Goal: Task Accomplishment & Management: Manage account settings

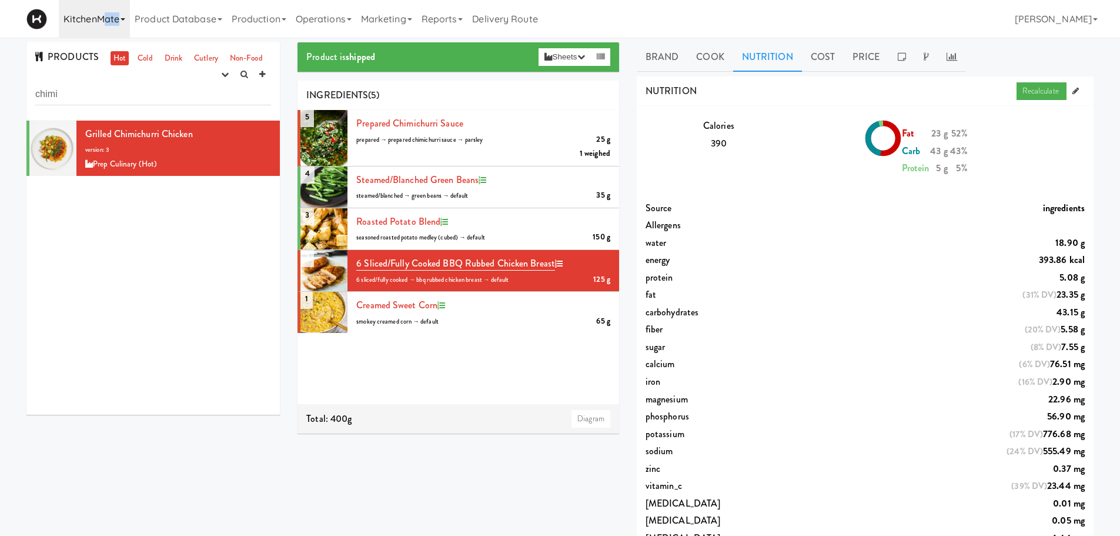
drag, startPoint x: 134, startPoint y: 9, endPoint x: 105, endPoint y: 16, distance: 29.7
click at [105, 16] on div "KitchenMate 325 Vending [URL][DOMAIN_NAME] 901 Smrt Mrkt [URL][DOMAIN_NAME] 951…" at bounding box center [559, 19] width 1067 height 38
click at [105, 16] on link "KitchenMate" at bounding box center [94, 19] width 71 height 38
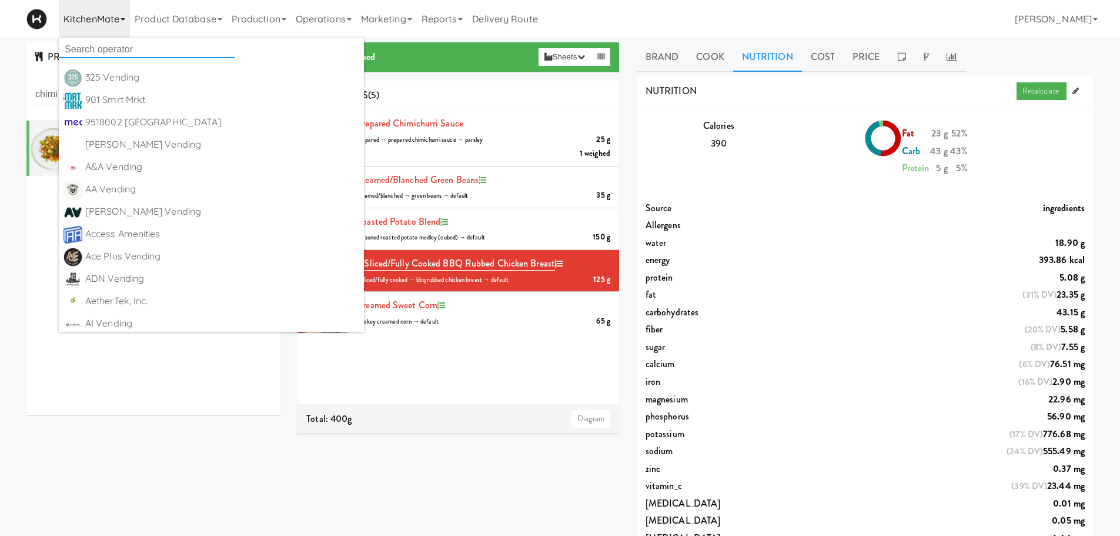
click at [106, 53] on input "text" at bounding box center [147, 50] width 176 height 18
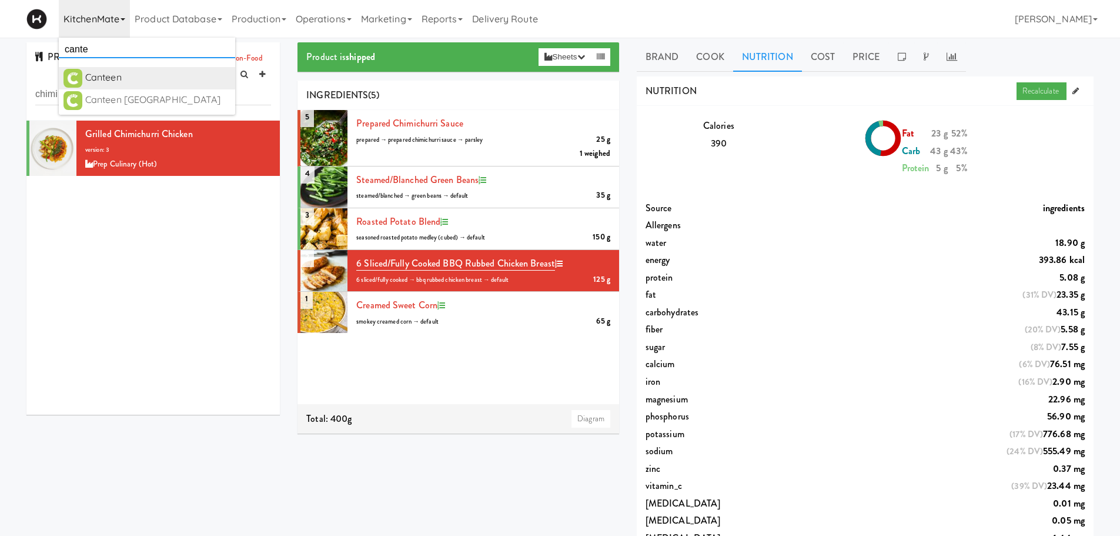
type input "cante"
click at [114, 80] on div "Canteen" at bounding box center [157, 78] width 145 height 18
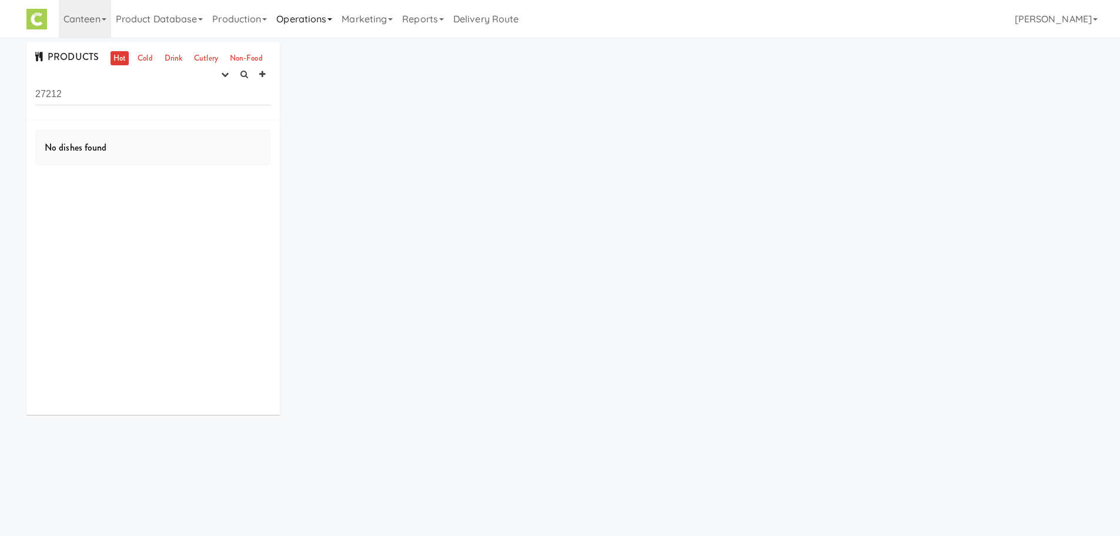
click at [319, 19] on link "Operations" at bounding box center [304, 19] width 65 height 38
click at [246, 36] on link "Production" at bounding box center [240, 19] width 64 height 38
click at [248, 51] on link "Menus" at bounding box center [255, 51] width 95 height 21
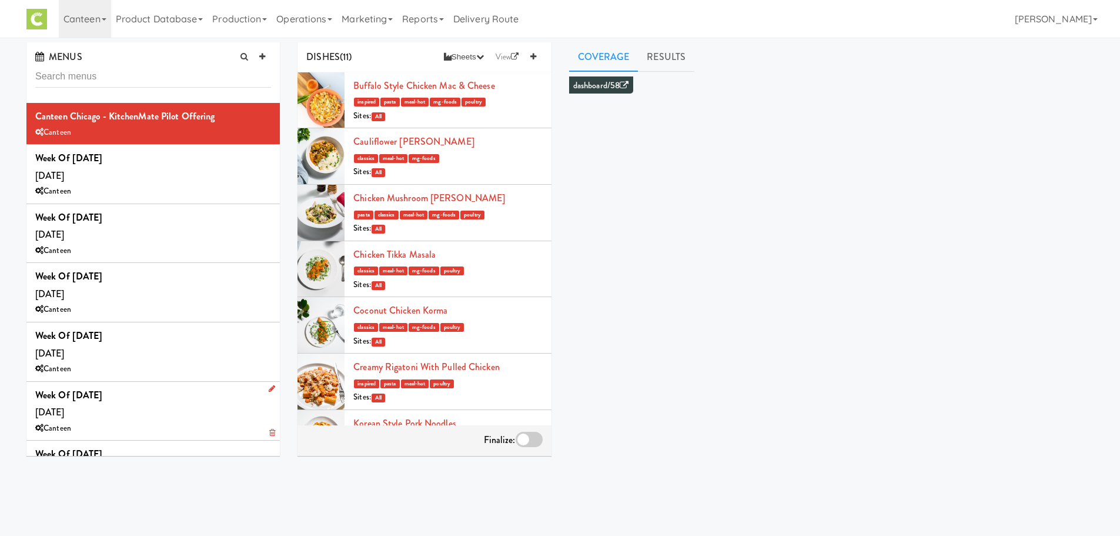
click at [178, 399] on div "Week of Sept 1st, 2025 Wednesday, Sep 03 Canteen" at bounding box center [153, 410] width 236 height 49
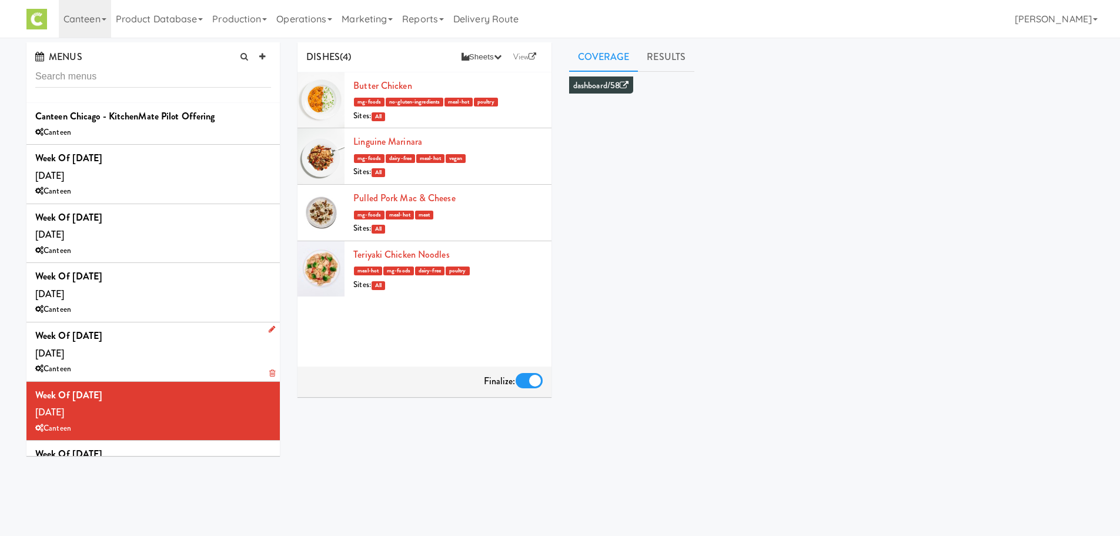
click at [183, 349] on div "Week of Sept 8th, 2025 Wednesday, Sep 10 Canteen" at bounding box center [153, 351] width 236 height 49
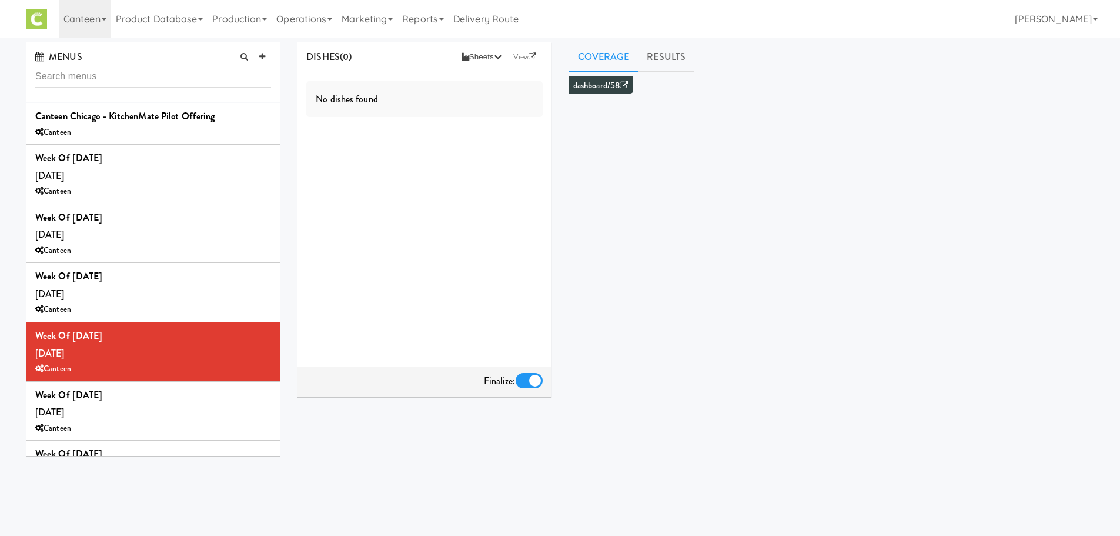
click at [335, 198] on div "No dishes found" at bounding box center [424, 219] width 253 height 294
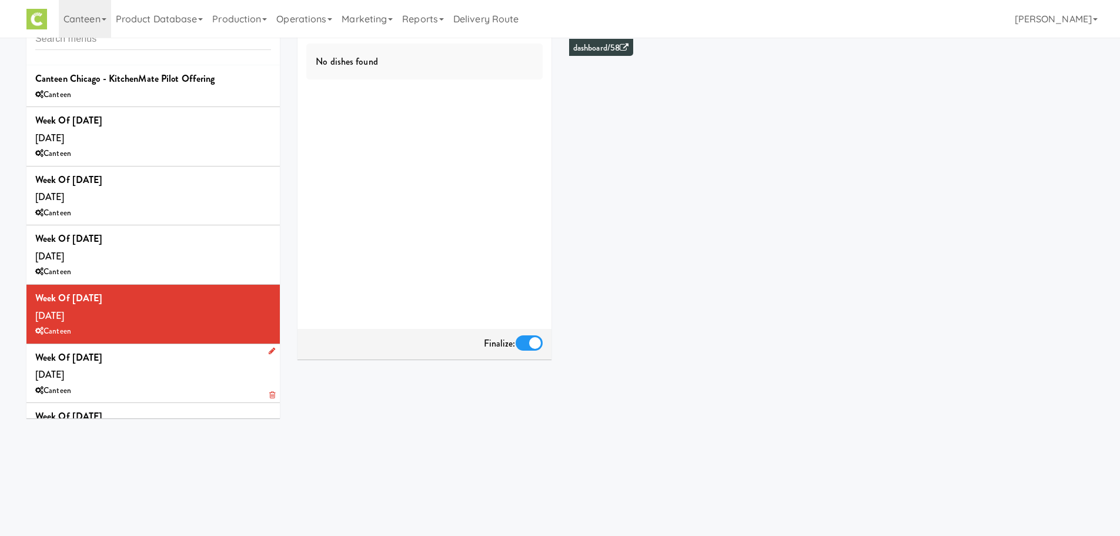
click at [172, 365] on div "Week of Sept 1st, 2025 Wednesday, Sep 03 Canteen" at bounding box center [153, 373] width 236 height 49
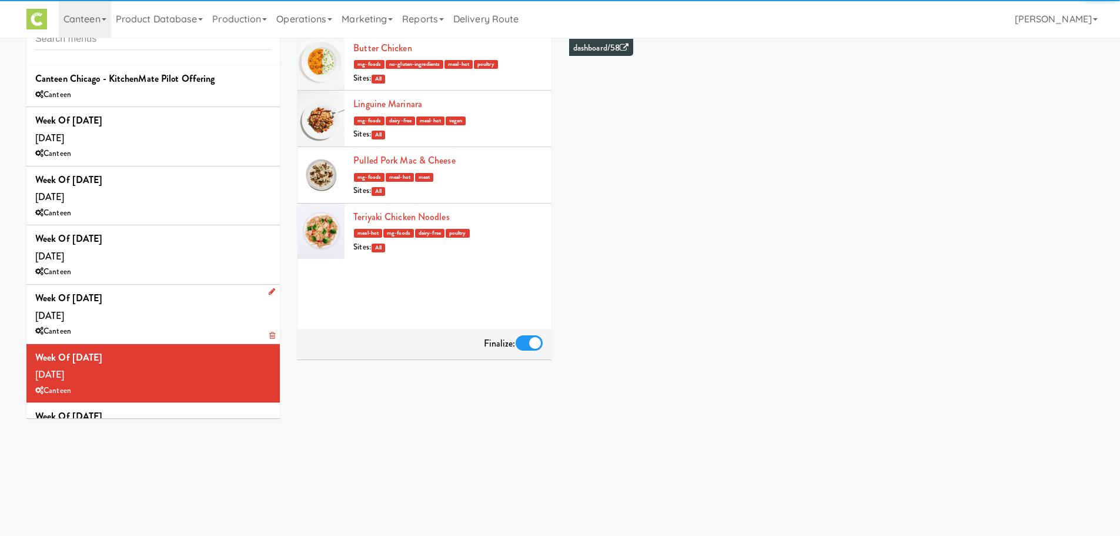
click at [156, 303] on div "Week of Sept 8th, 2025 Wednesday, Sep 10 Canteen" at bounding box center [153, 313] width 236 height 49
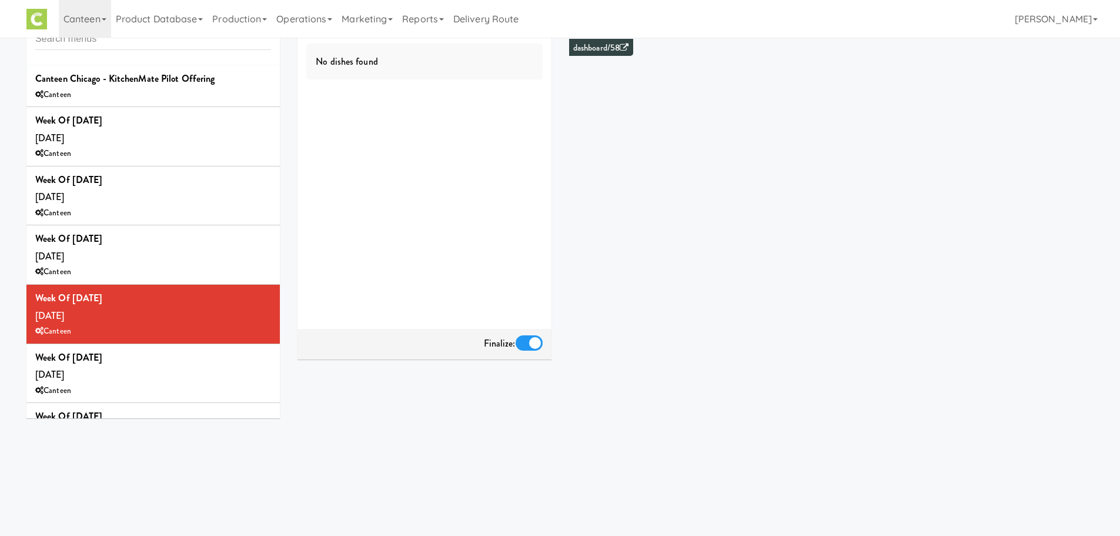
click at [533, 342] on div at bounding box center [529, 342] width 27 height 15
click at [0, 0] on input "checkbox" at bounding box center [0, 0] width 0 height 0
click at [135, 261] on div "Week of Sept 15th, 2025 Wednesday, Sep 17 Canteen" at bounding box center [153, 254] width 236 height 49
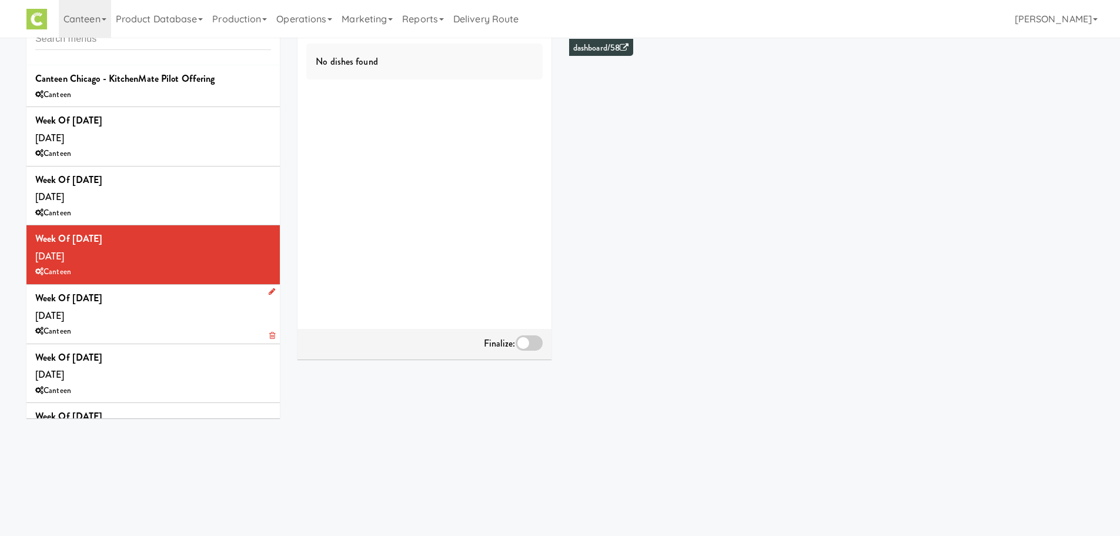
click at [138, 316] on div "Week of Sept 8th, 2025 Wednesday, Sep 10 Canteen" at bounding box center [153, 313] width 236 height 49
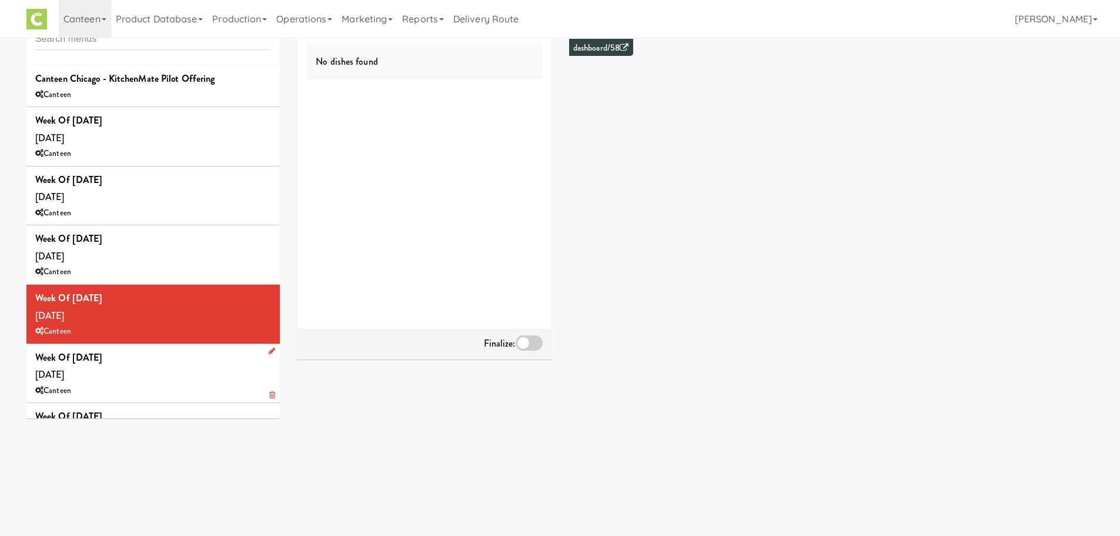
click at [102, 351] on b "Week of Sept 1st, 2025" at bounding box center [68, 358] width 67 height 14
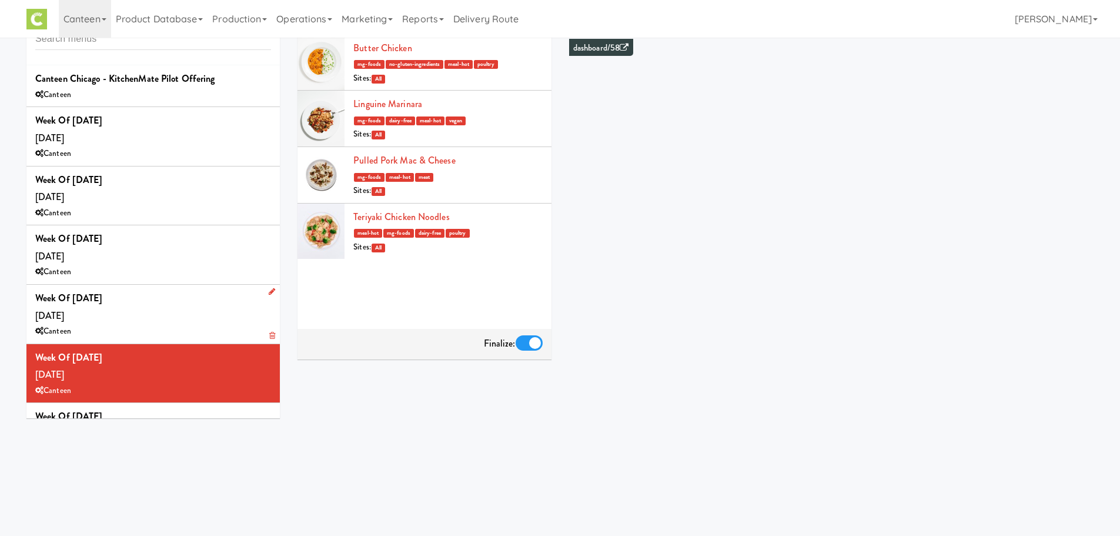
click at [157, 288] on li "Week of Sept 8th, 2025 Wednesday, Sep 10 Canteen" at bounding box center [152, 314] width 253 height 59
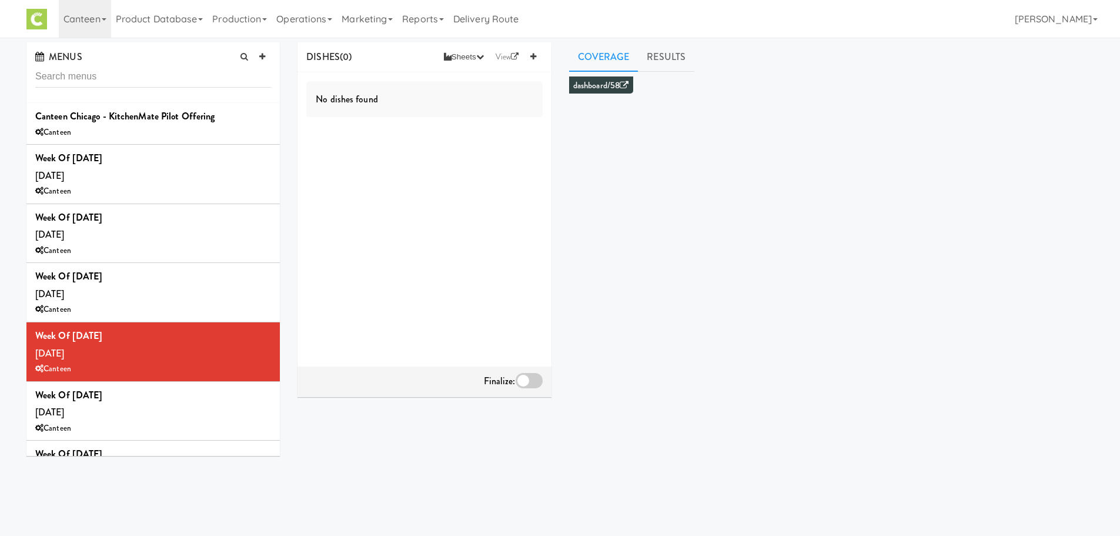
click at [545, 54] on div "DISHES (0) Sheets Order List (Default Manufacturer) Recipe Sheets Assembly Shee…" at bounding box center [424, 57] width 253 height 30
click at [529, 56] on link at bounding box center [534, 57] width 18 height 18
click at [388, 85] on input "text" at bounding box center [378, 88] width 49 height 15
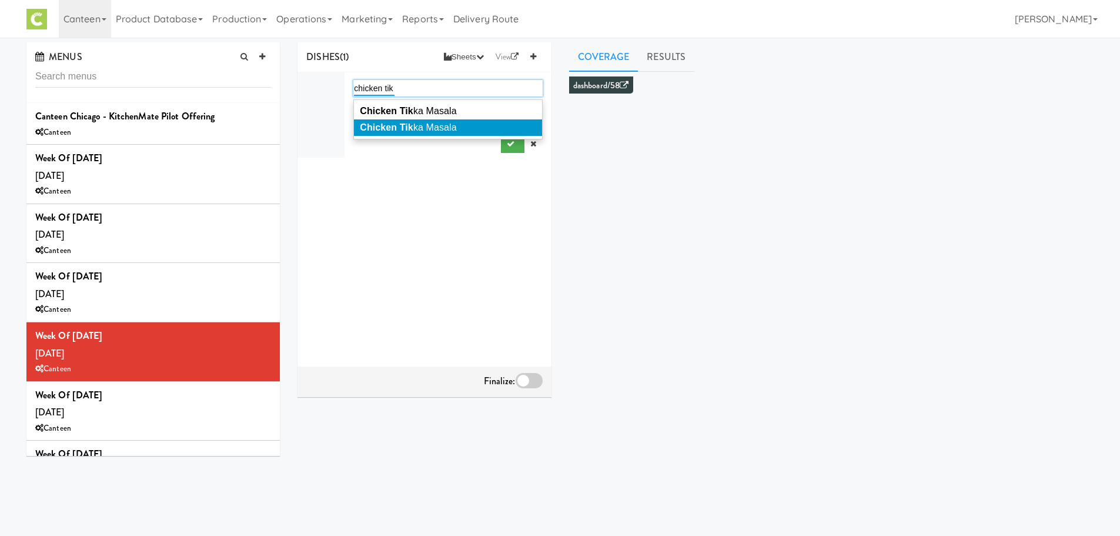
type input "chicken tik"
click at [403, 122] on span "Chicken Tik ka Masala" at bounding box center [408, 127] width 96 height 10
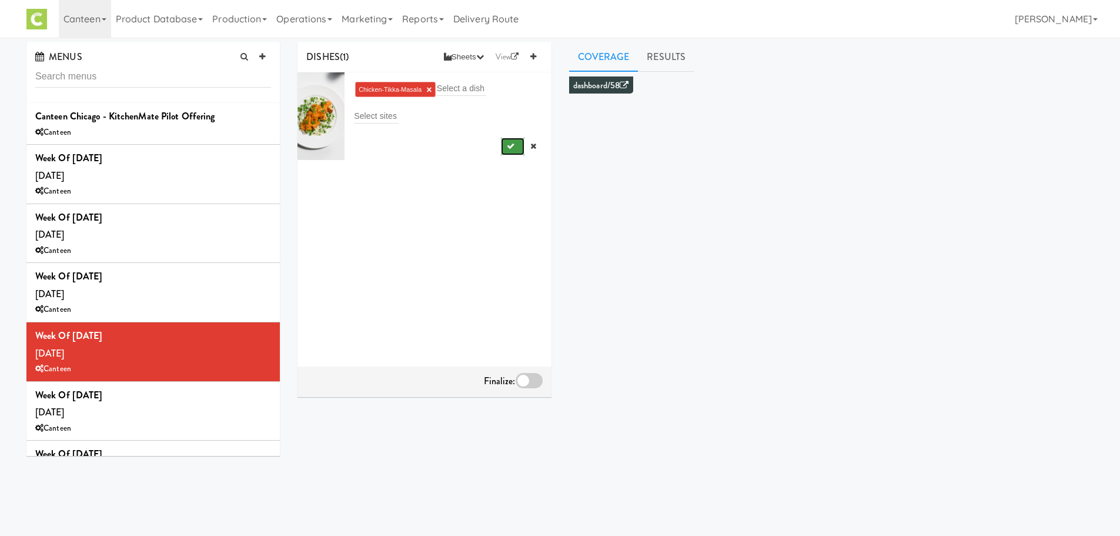
click at [507, 145] on icon "submit" at bounding box center [511, 146] width 8 height 8
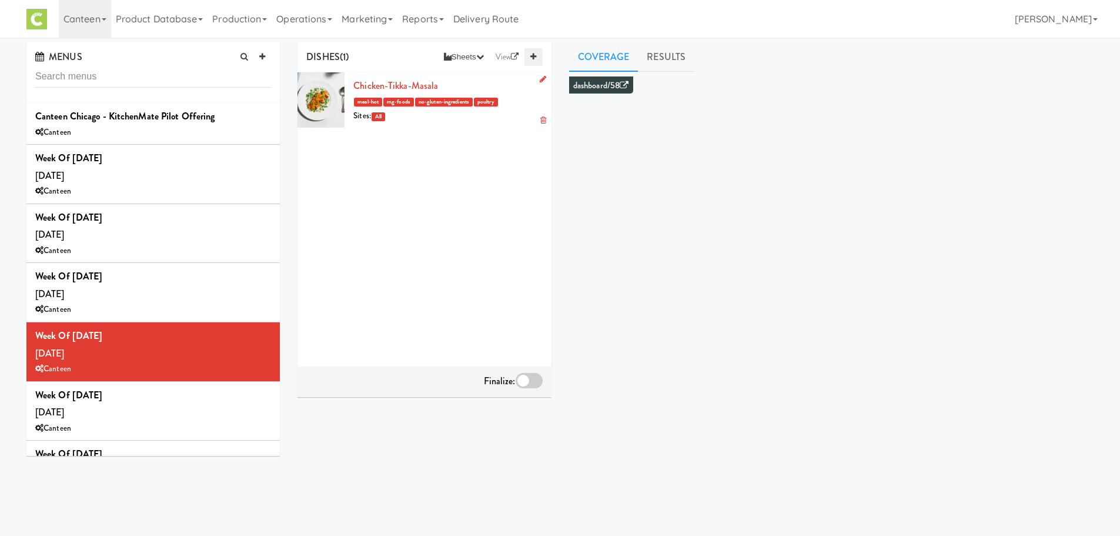
click at [542, 55] on link at bounding box center [534, 57] width 18 height 18
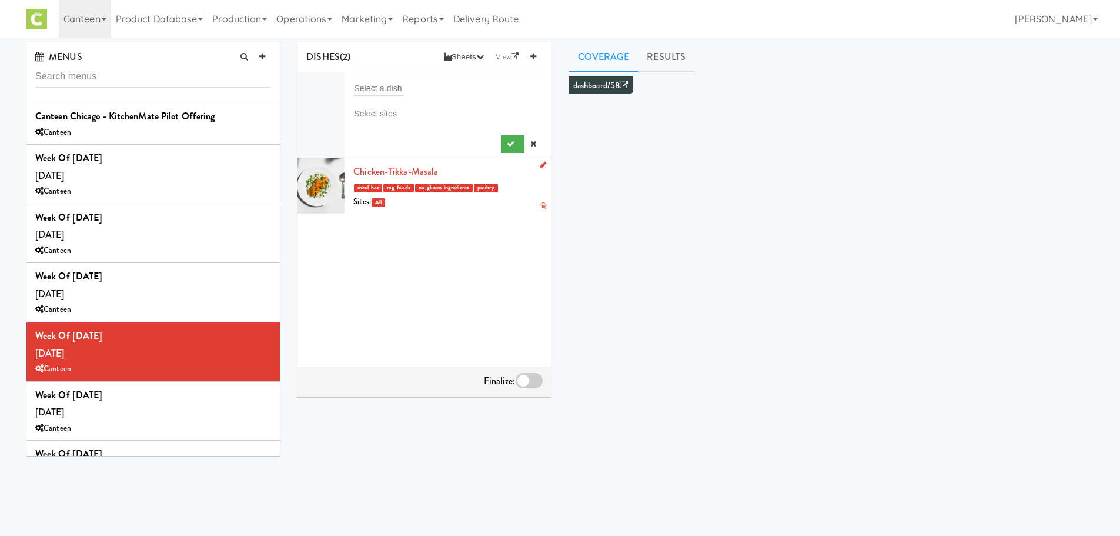
click at [411, 86] on div "Select a dish" at bounding box center [447, 88] width 189 height 16
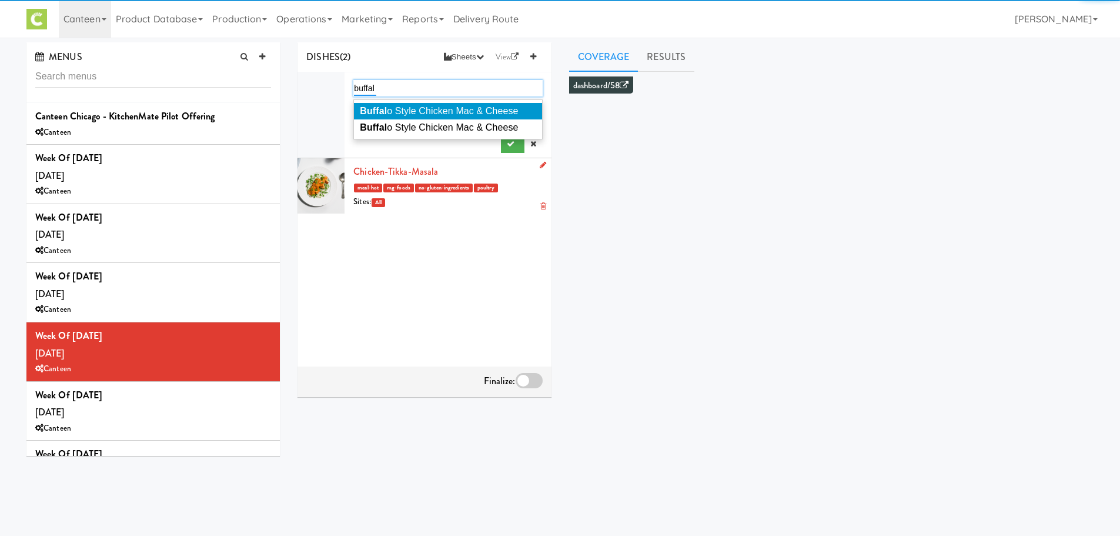
type input "buffal"
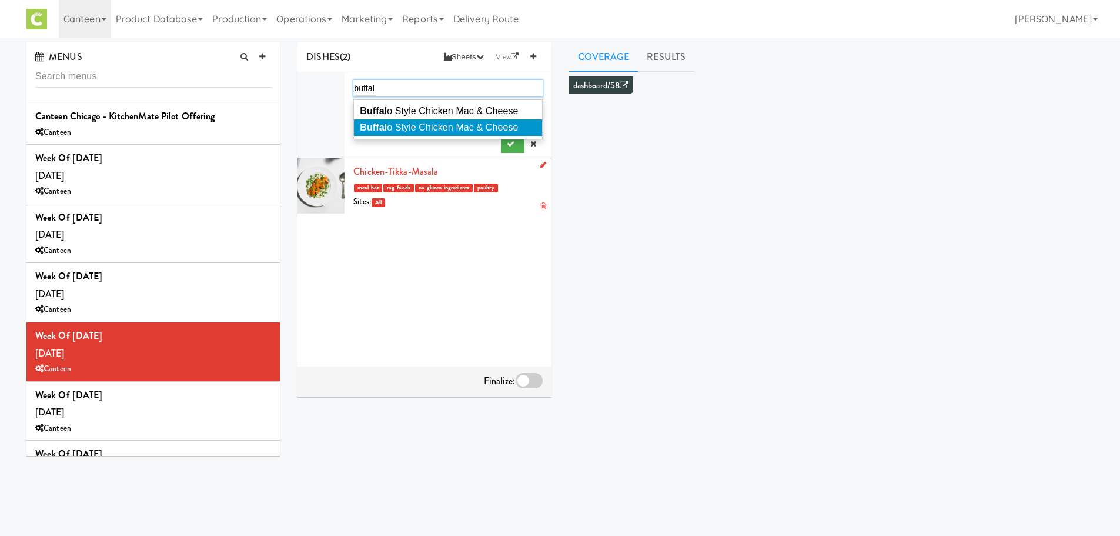
click at [409, 122] on span "Buffal o Style Chicken Mac & Cheese" at bounding box center [439, 127] width 158 height 10
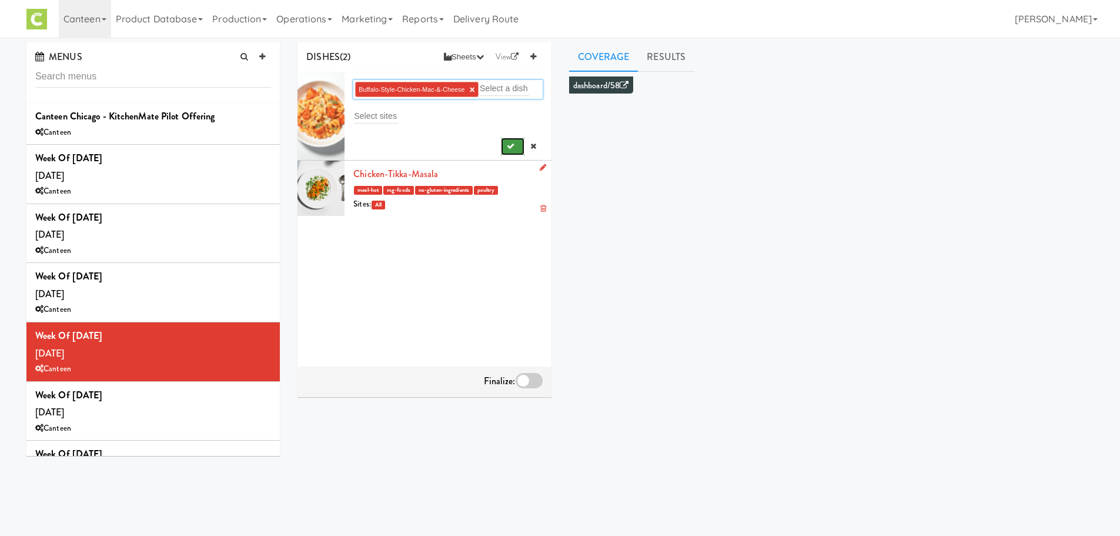
click at [507, 143] on icon "submit" at bounding box center [511, 146] width 8 height 8
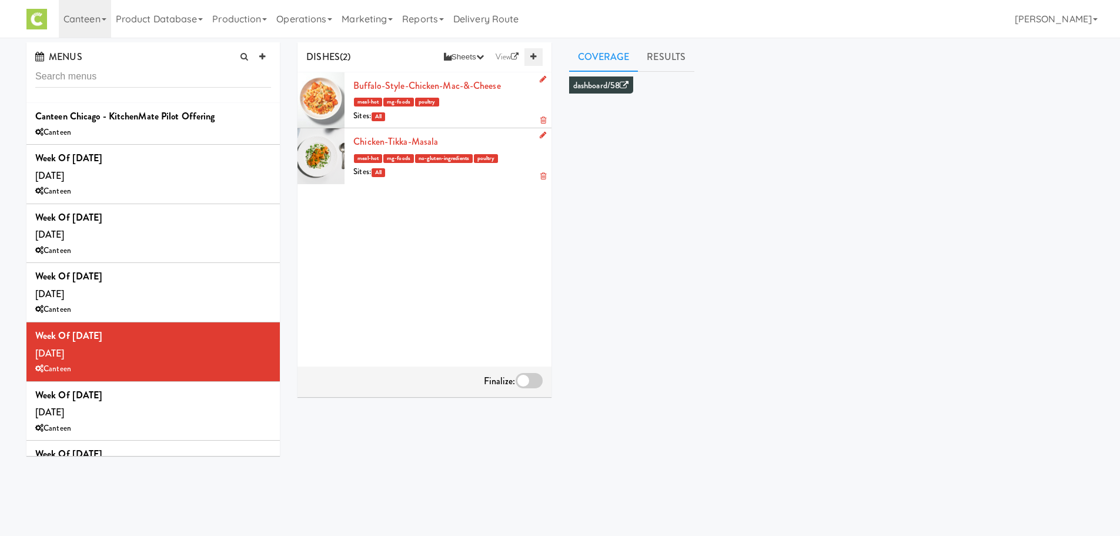
click at [532, 64] on link at bounding box center [534, 57] width 18 height 18
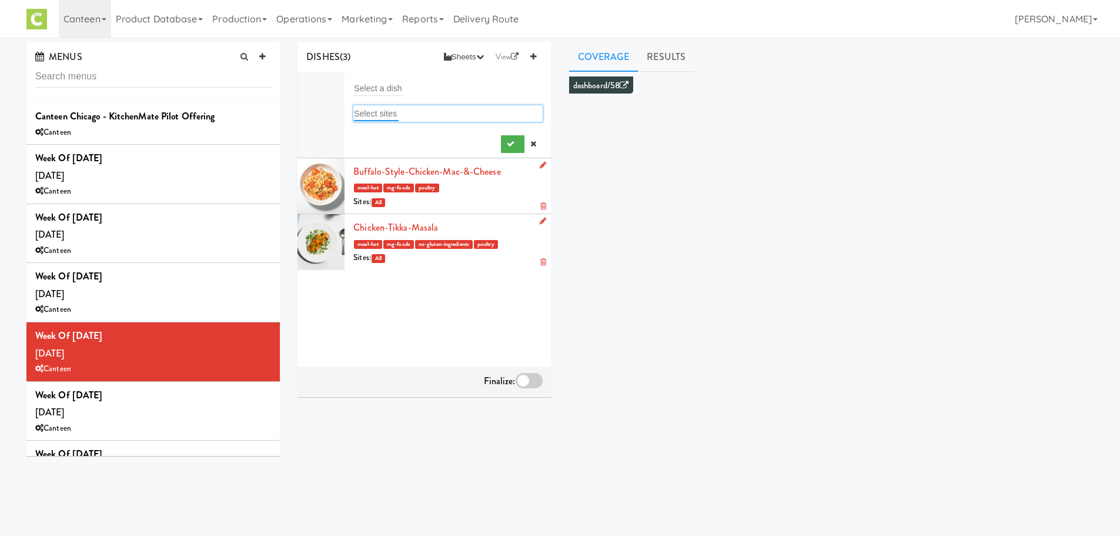
click at [364, 108] on input "text" at bounding box center [376, 113] width 45 height 15
click at [382, 84] on input "text" at bounding box center [378, 88] width 49 height 15
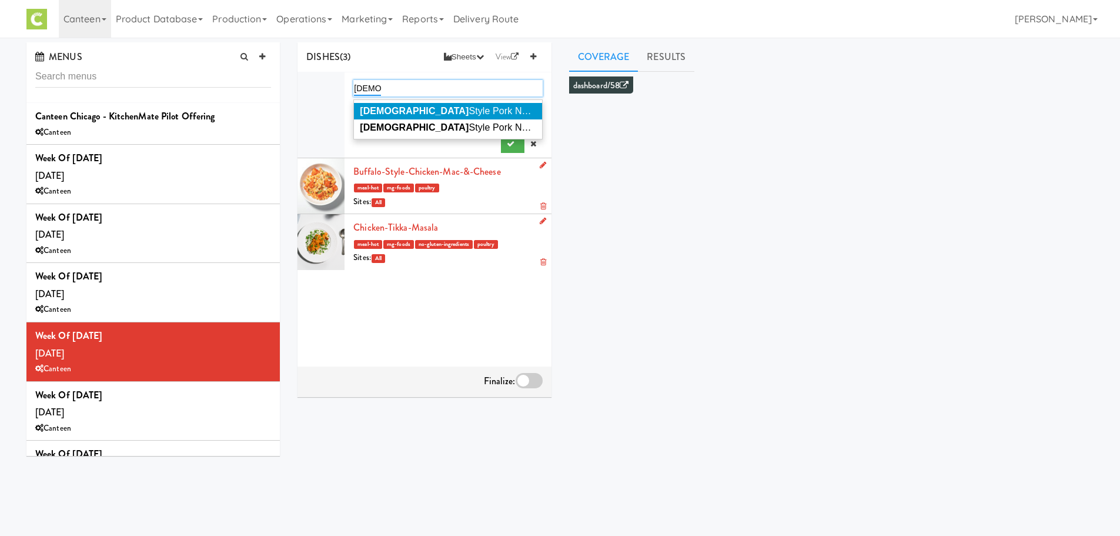
type input "korean"
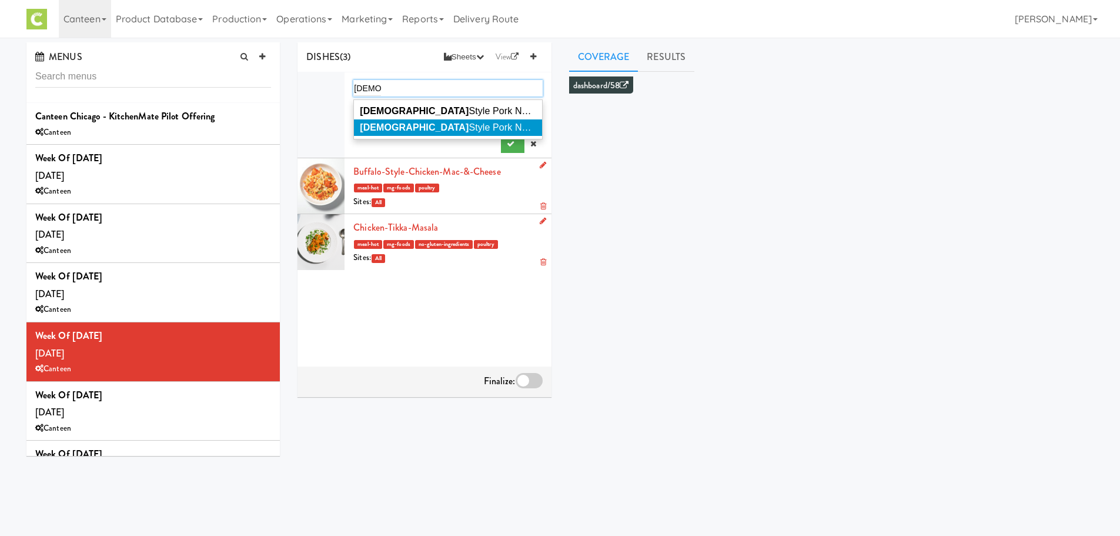
click at [388, 124] on em "Korean" at bounding box center [414, 127] width 109 height 10
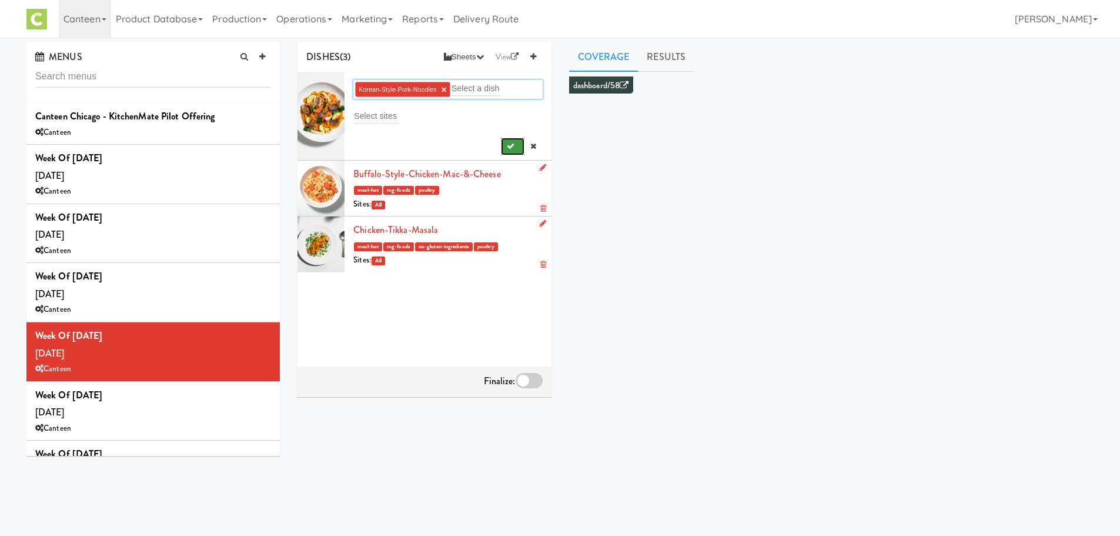
click at [506, 145] on button "submit" at bounding box center [513, 147] width 24 height 18
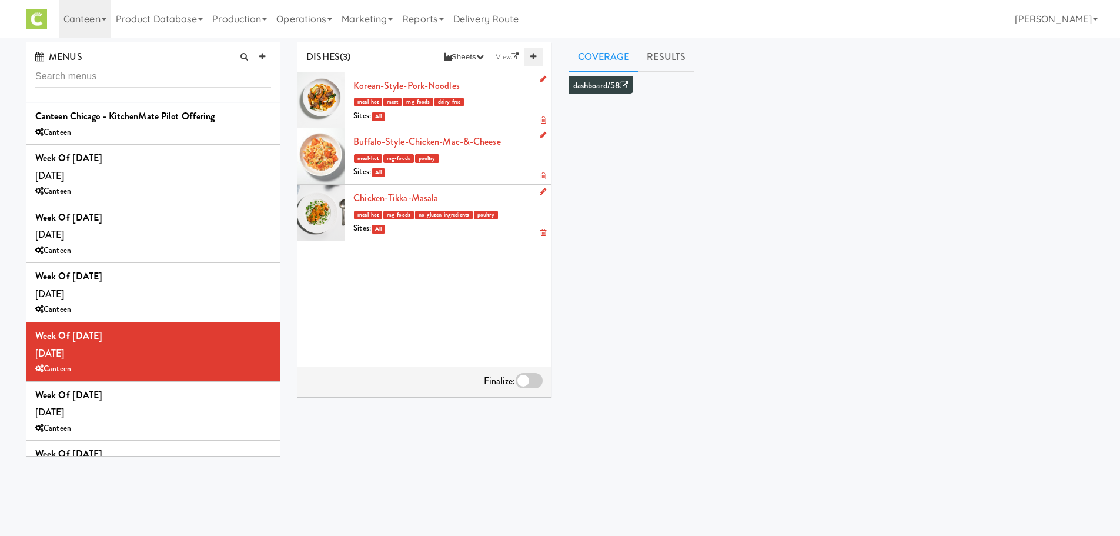
click at [530, 53] on icon at bounding box center [533, 57] width 6 height 8
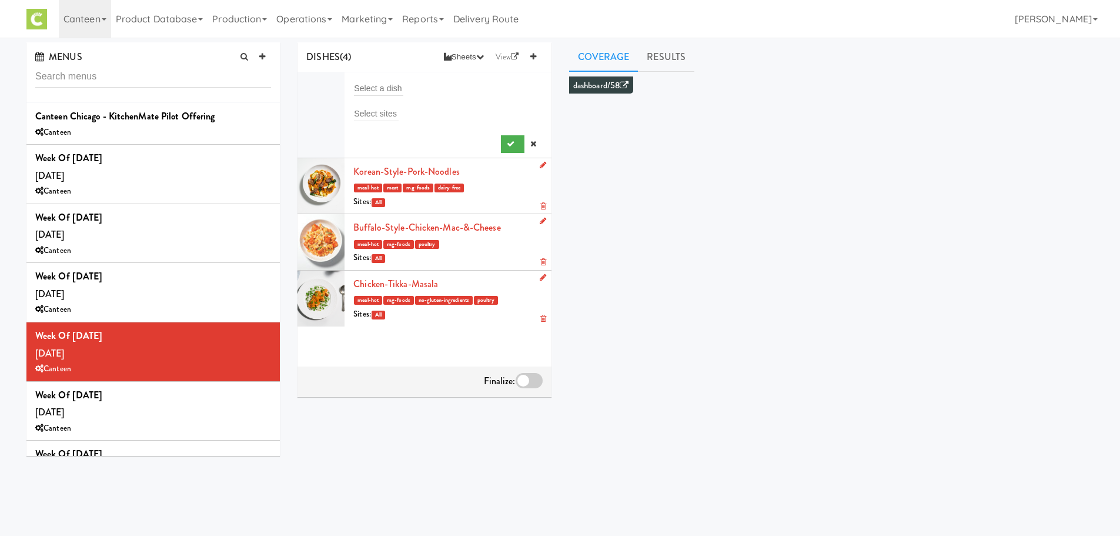
click at [421, 84] on div "Select a dish" at bounding box center [447, 88] width 189 height 16
type input "mor"
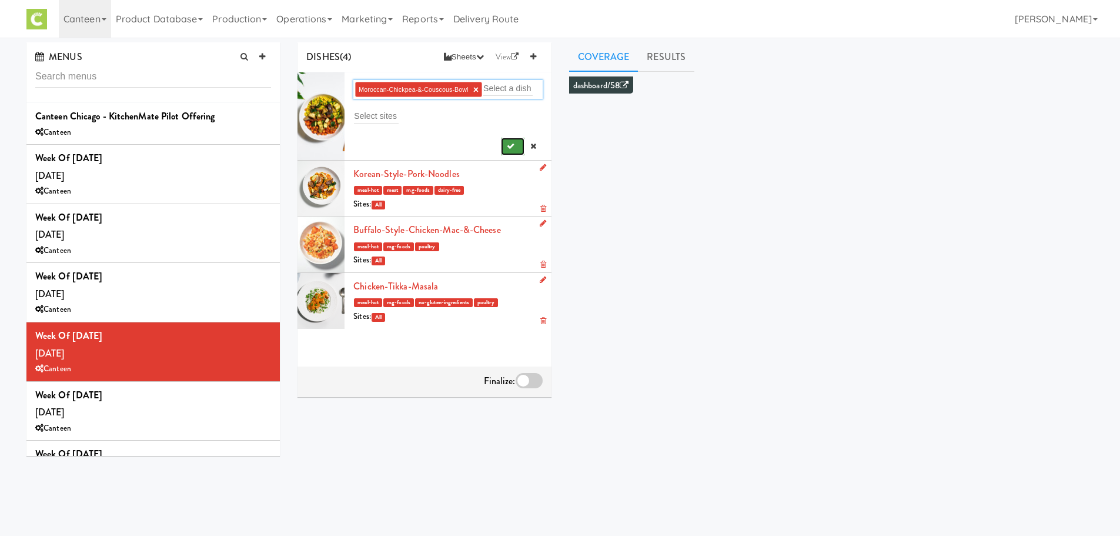
click at [507, 145] on icon "submit" at bounding box center [511, 146] width 8 height 8
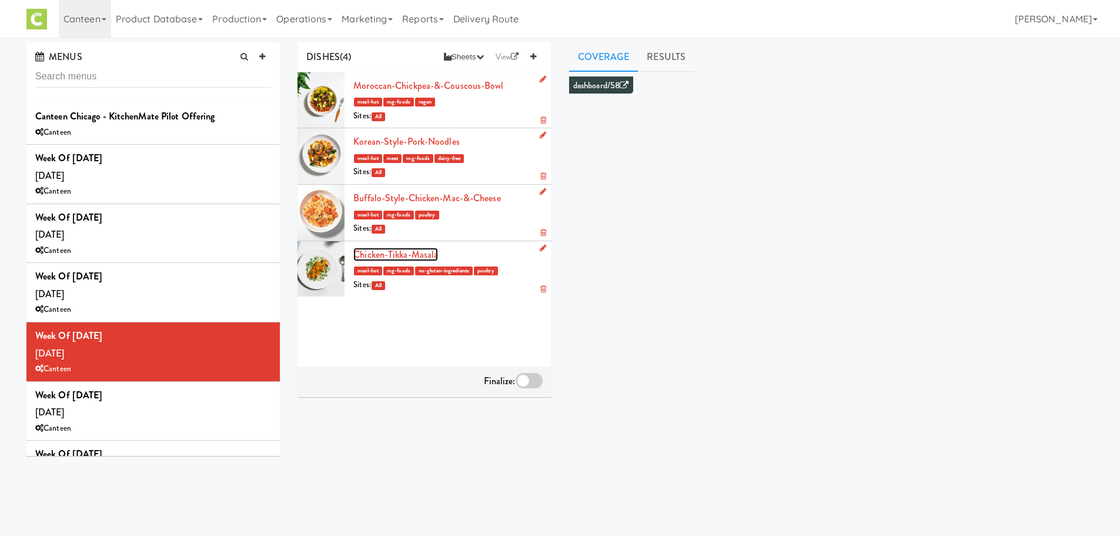
click at [404, 253] on link "Chicken-Tikka-Masala" at bounding box center [395, 255] width 85 height 14
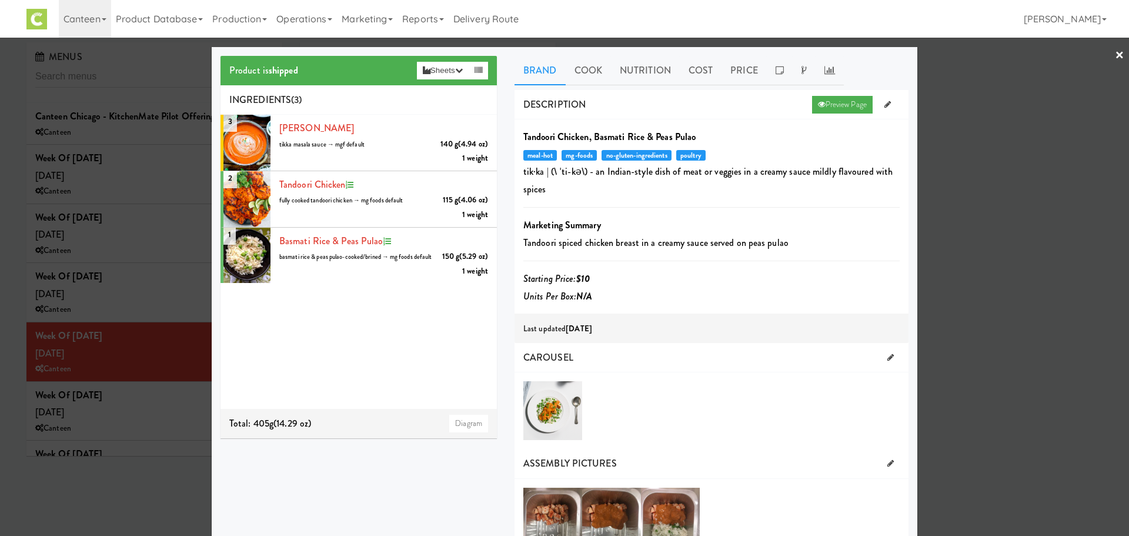
click at [145, 432] on div at bounding box center [564, 268] width 1129 height 536
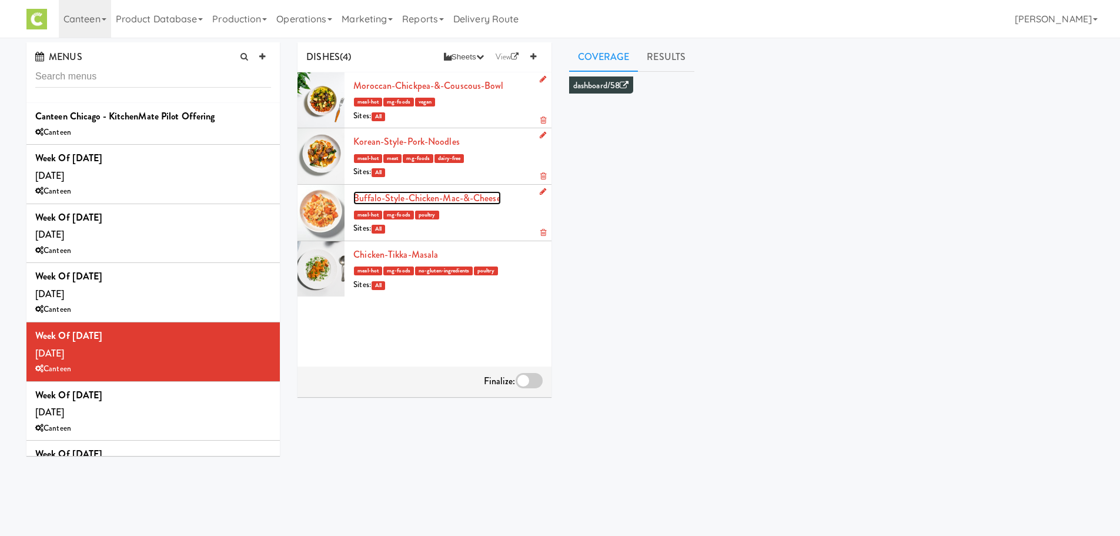
click at [373, 191] on link "Buffalo-Style-Chicken-Mac-&-Cheese" at bounding box center [426, 198] width 147 height 14
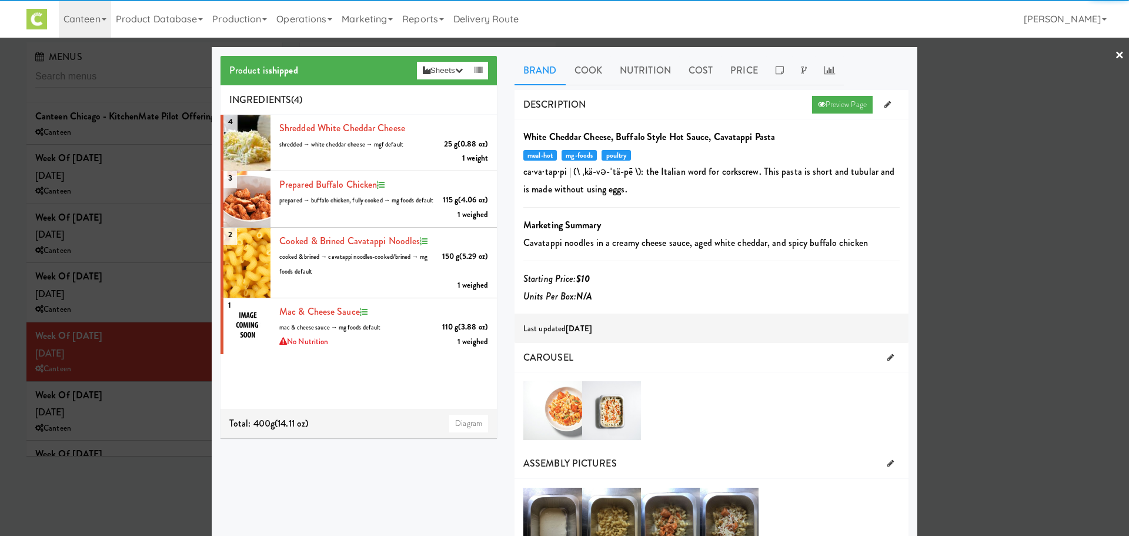
click at [189, 405] on div at bounding box center [564, 268] width 1129 height 536
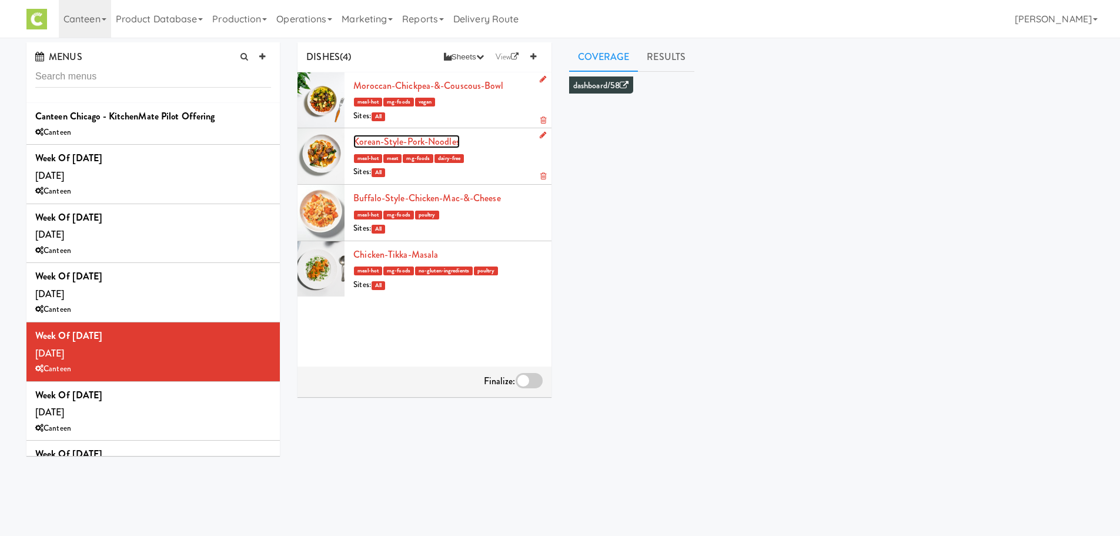
click at [379, 144] on link "Korean-Style-Pork-Noodles" at bounding box center [406, 142] width 106 height 14
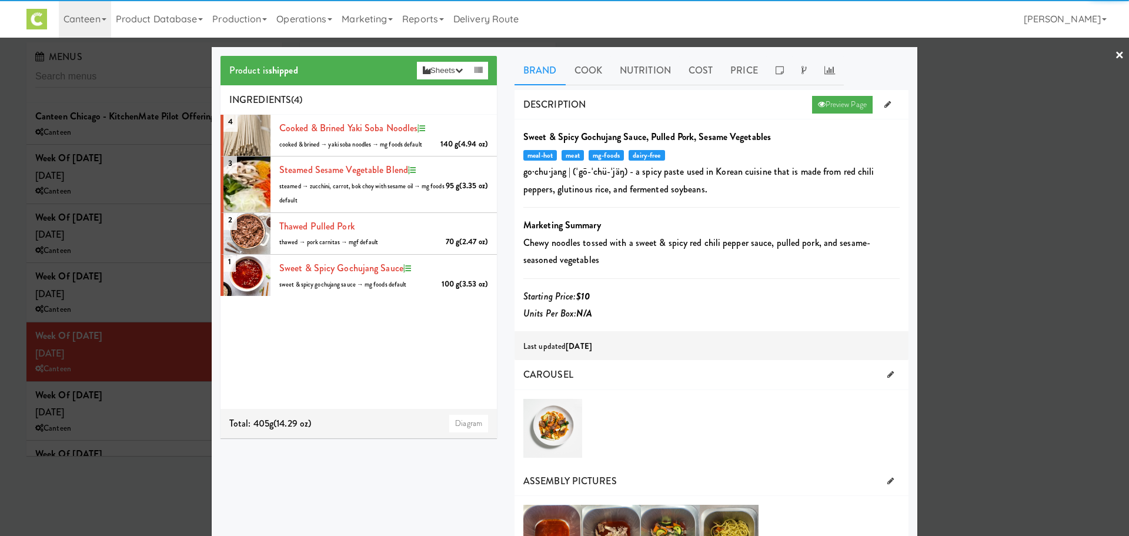
click at [195, 278] on div at bounding box center [564, 268] width 1129 height 536
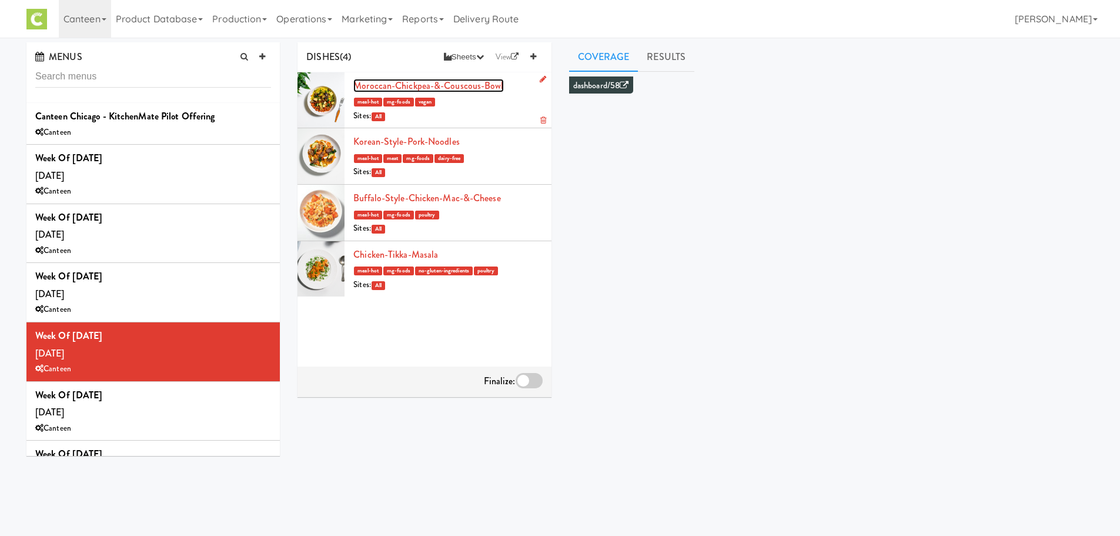
click at [385, 84] on link "Moroccan-Chickpea-&-Couscous-Bowl" at bounding box center [428, 86] width 150 height 14
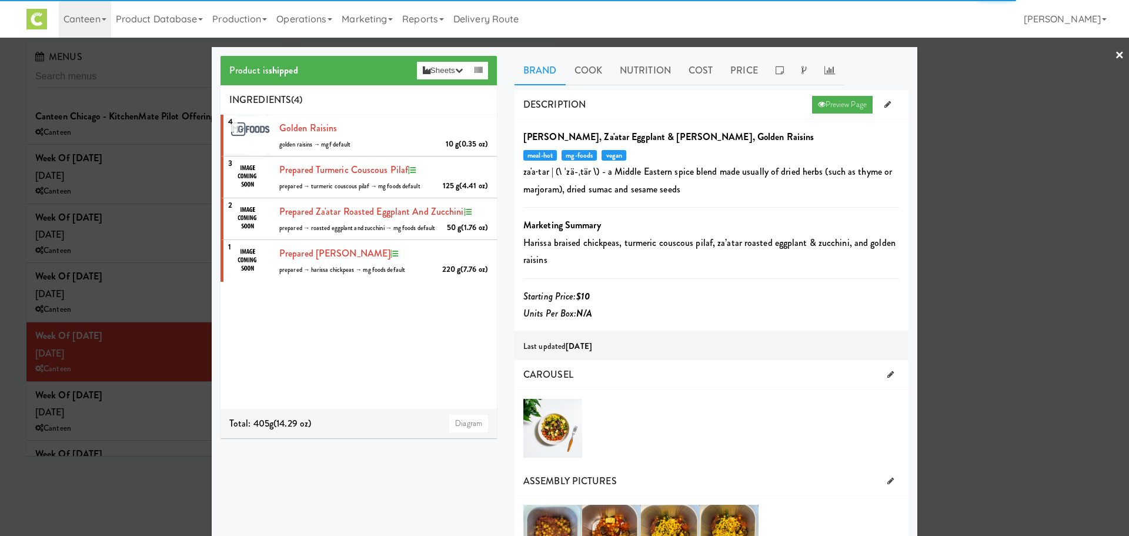
click at [180, 280] on div at bounding box center [564, 268] width 1129 height 536
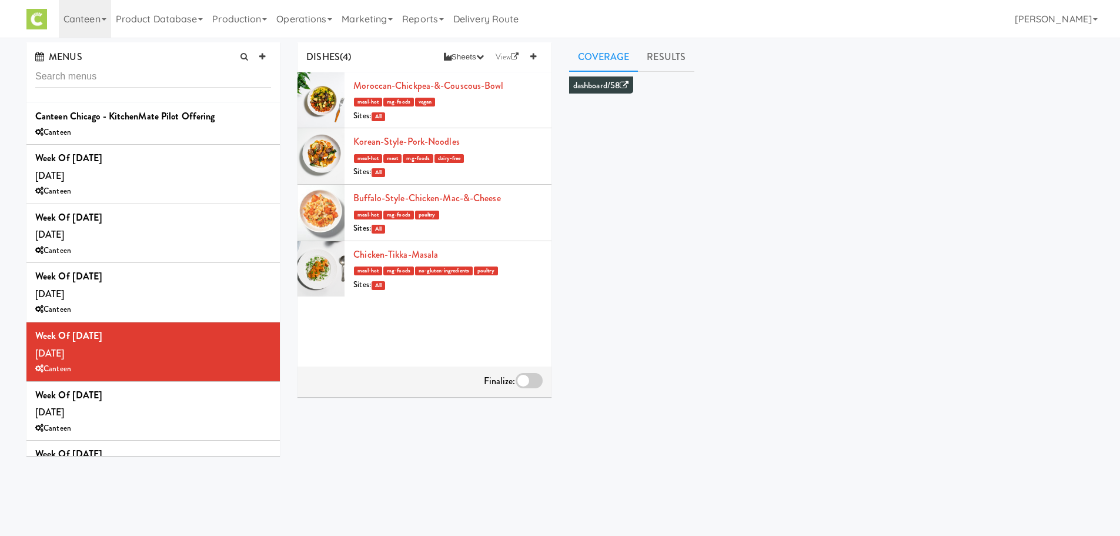
click at [520, 378] on div at bounding box center [529, 380] width 27 height 15
click at [0, 0] on input "checkbox" at bounding box center [0, 0] width 0 height 0
click at [175, 296] on div "Week of Sept 15th, 2025 Wednesday, Sep 17 Canteen" at bounding box center [153, 292] width 236 height 49
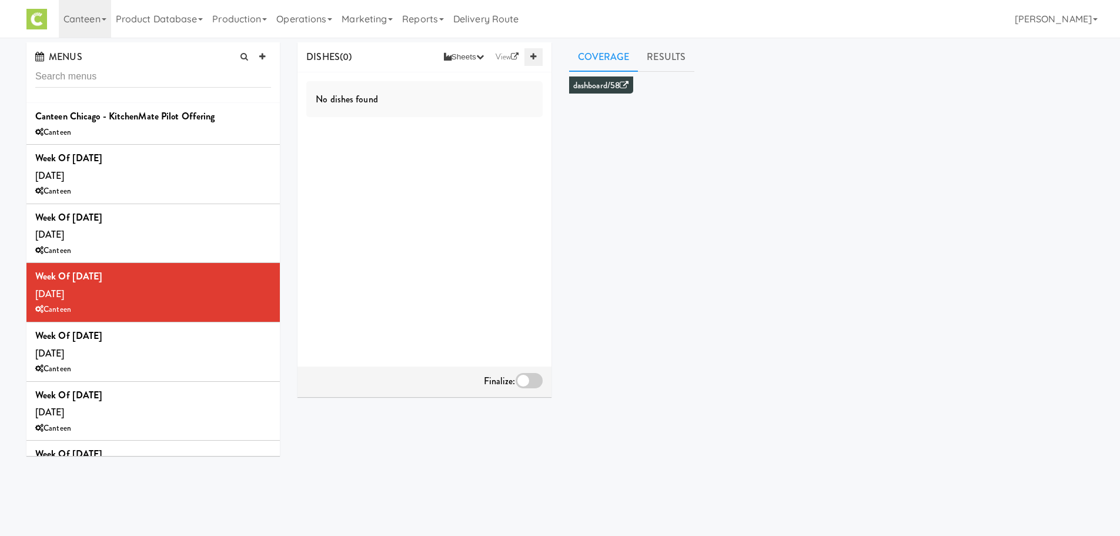
click at [530, 52] on link at bounding box center [534, 57] width 18 height 18
click at [435, 86] on div "Select a dish" at bounding box center [447, 88] width 189 height 16
type input "buf"
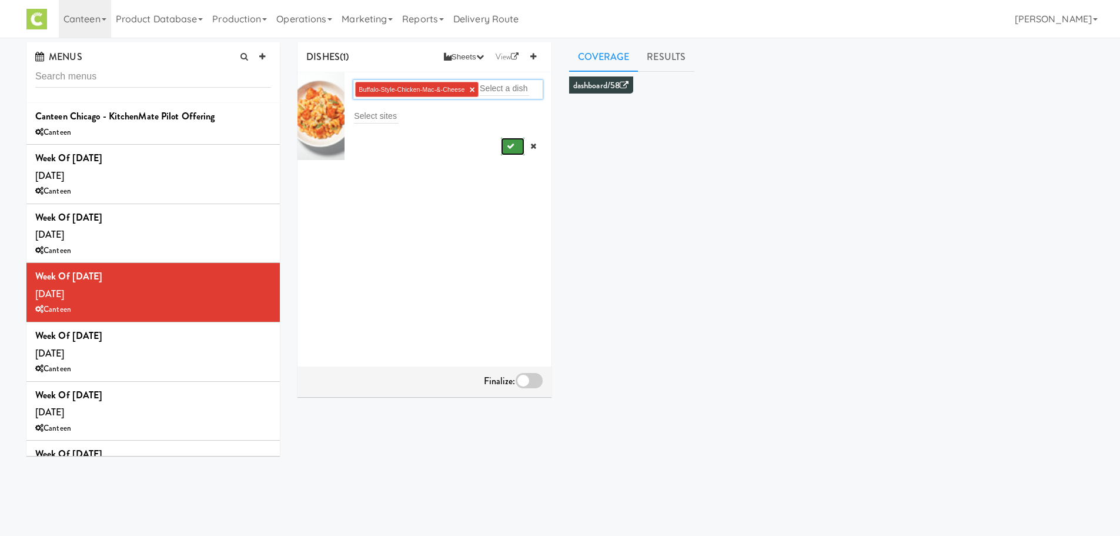
click at [507, 148] on icon "submit" at bounding box center [511, 146] width 8 height 8
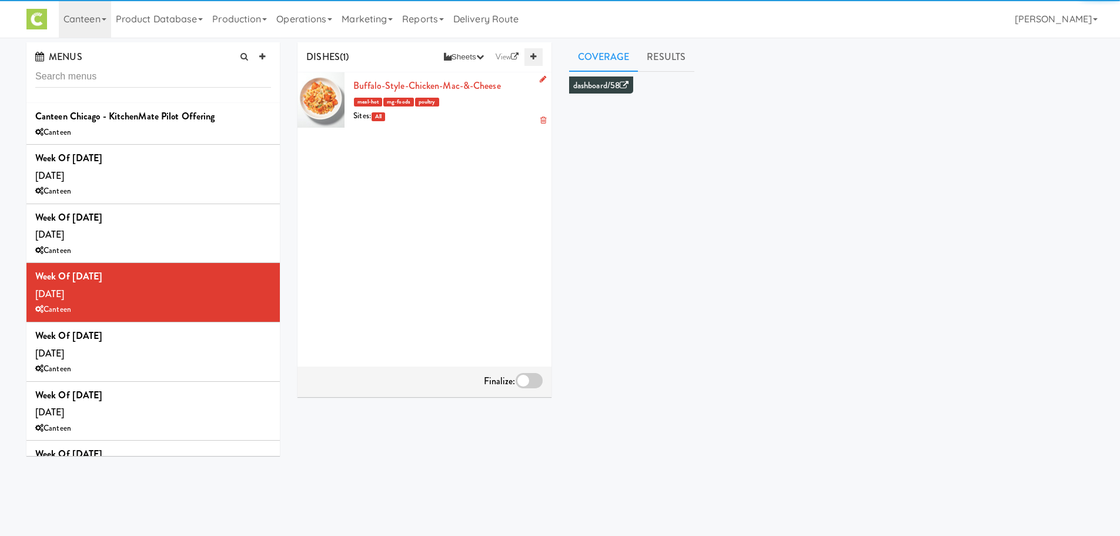
click at [533, 62] on link at bounding box center [534, 57] width 18 height 18
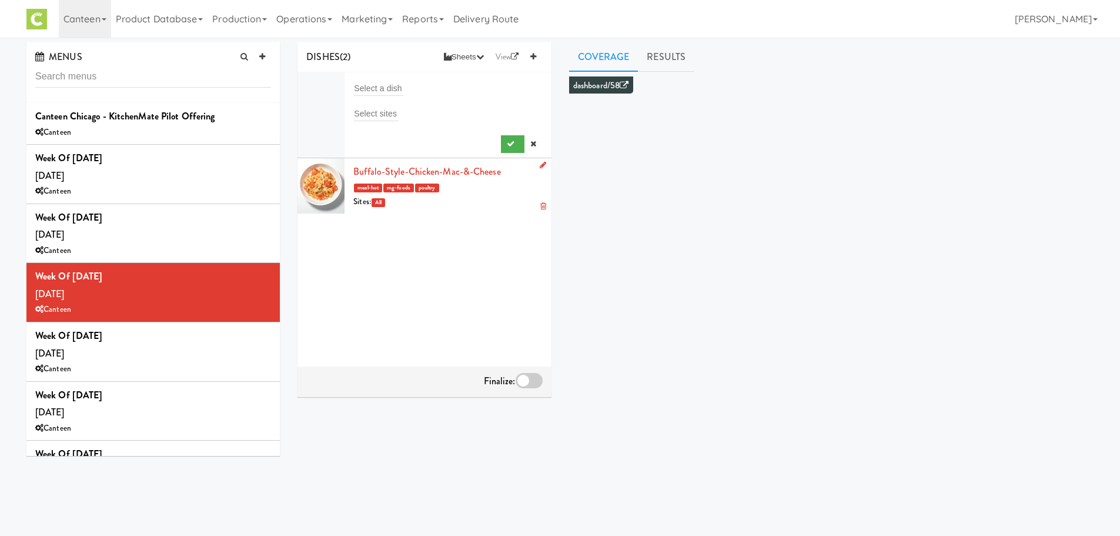
click at [405, 90] on div "Select a dish" at bounding box center [447, 88] width 189 height 16
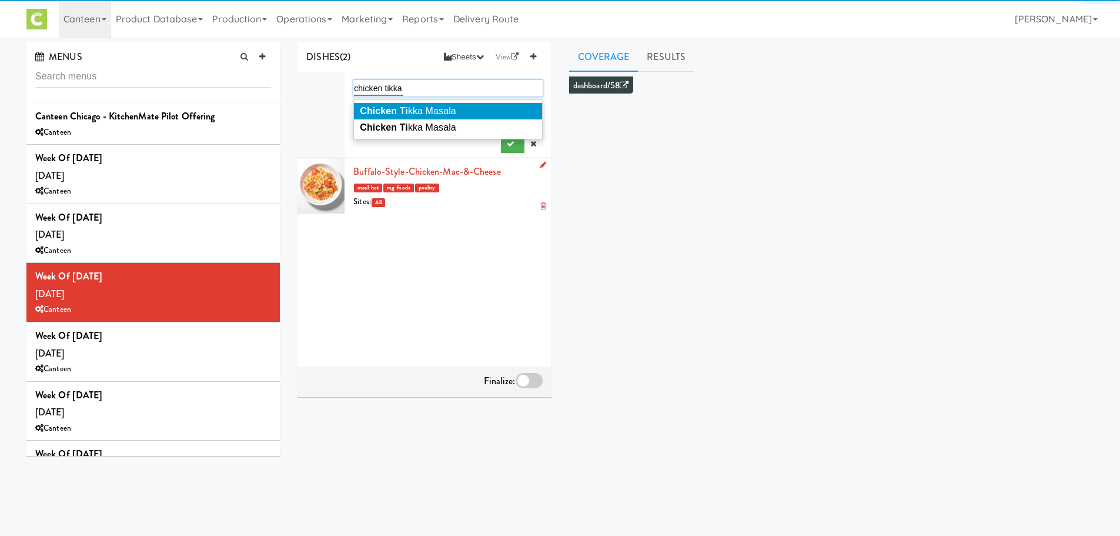
type input "chicken tikka"
type input "chicken ti"
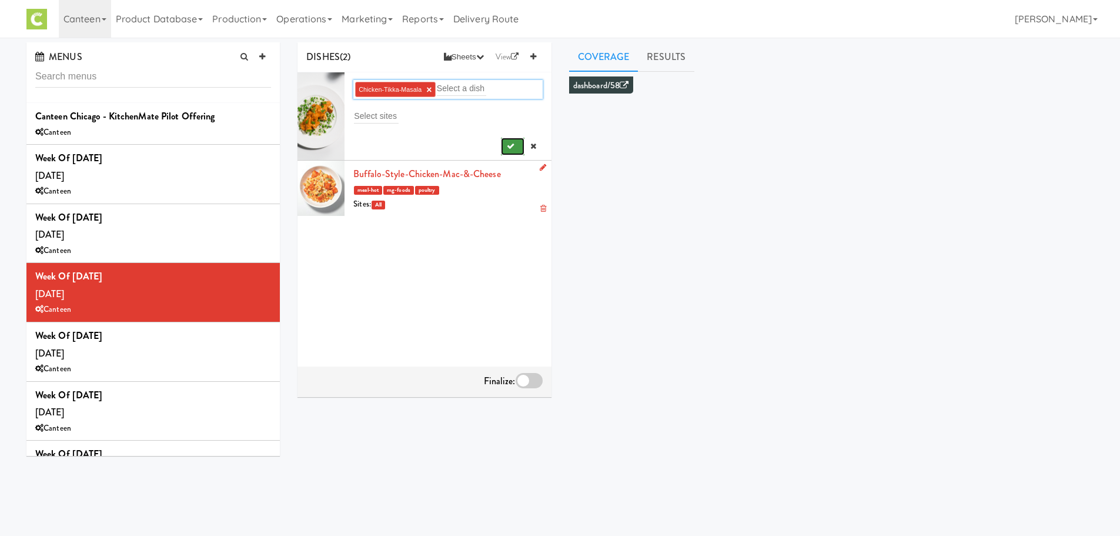
click at [507, 147] on icon "submit" at bounding box center [511, 146] width 8 height 8
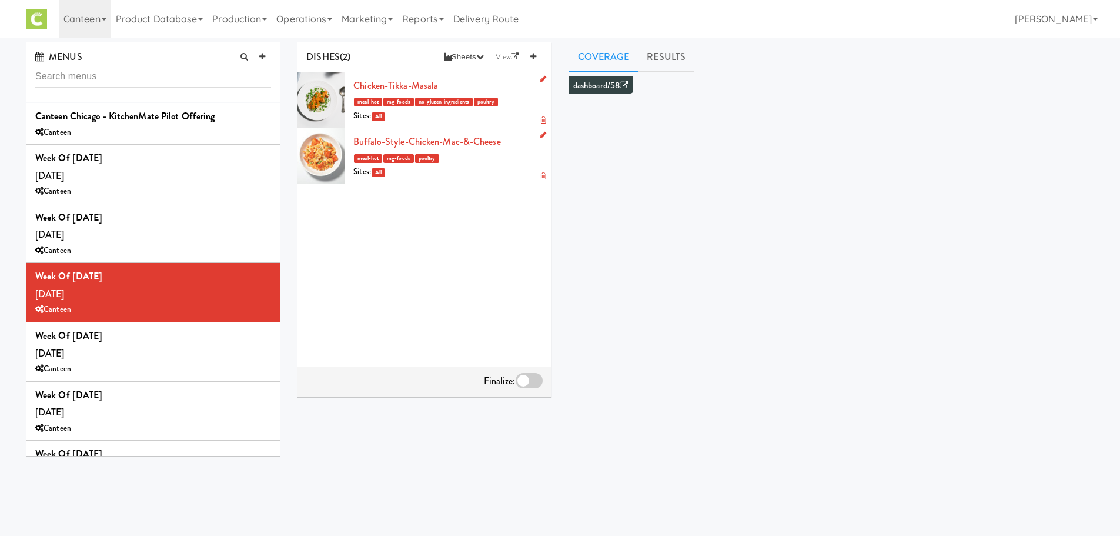
click at [539, 48] on div "DISHES (2) Sheets Order List (Default Manufacturer) Recipe Sheets Assembly Shee…" at bounding box center [424, 57] width 253 height 30
click at [533, 53] on icon at bounding box center [533, 57] width 6 height 8
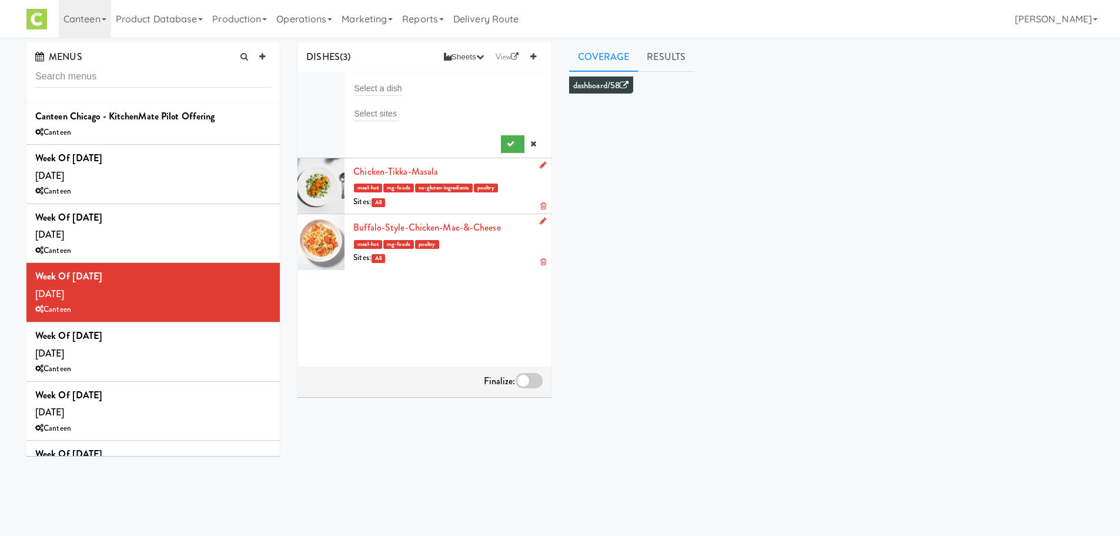
click at [435, 89] on div "Select a dish" at bounding box center [447, 88] width 189 height 16
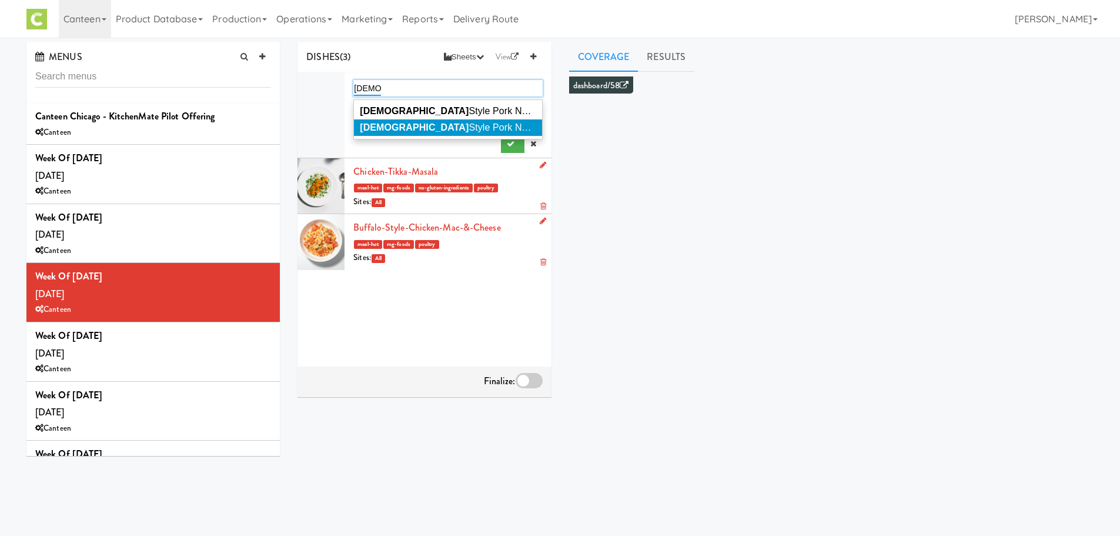
type input "korean"
click at [423, 124] on span "Korean Style Pork Noodles" at bounding box center [455, 127] width 190 height 10
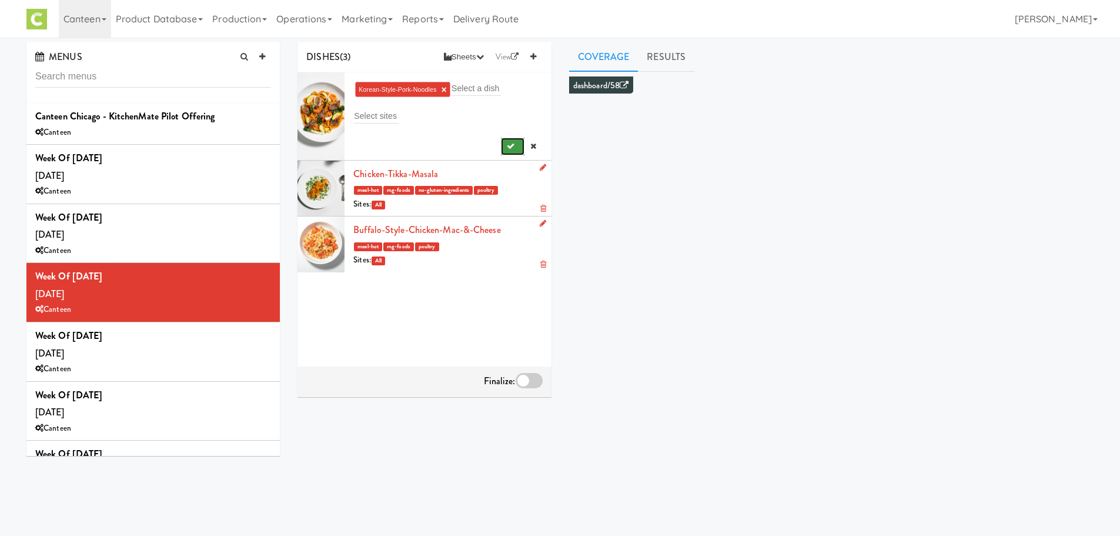
click at [507, 142] on icon "submit" at bounding box center [511, 146] width 8 height 8
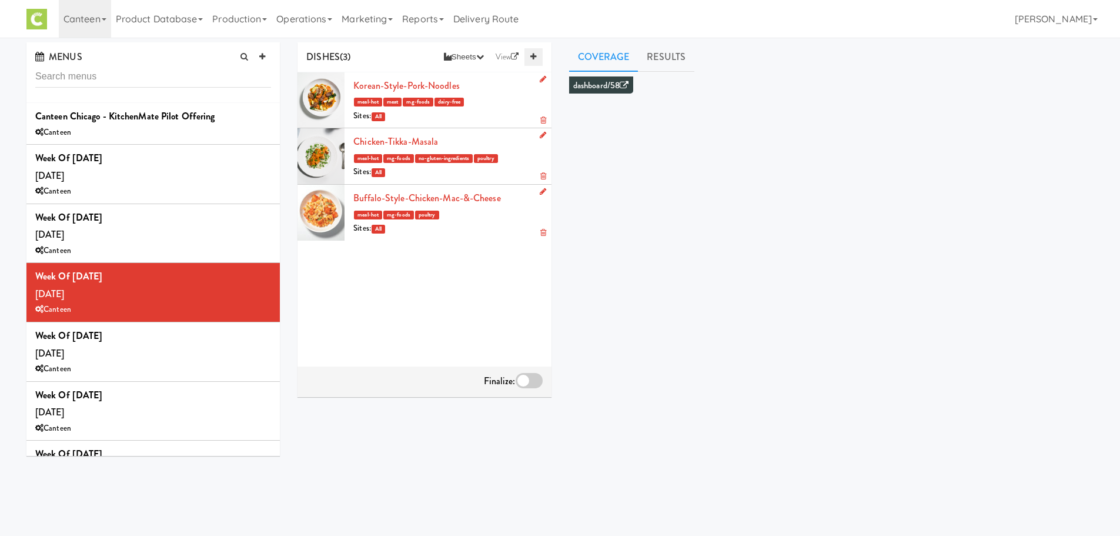
click at [535, 58] on icon at bounding box center [533, 57] width 6 height 8
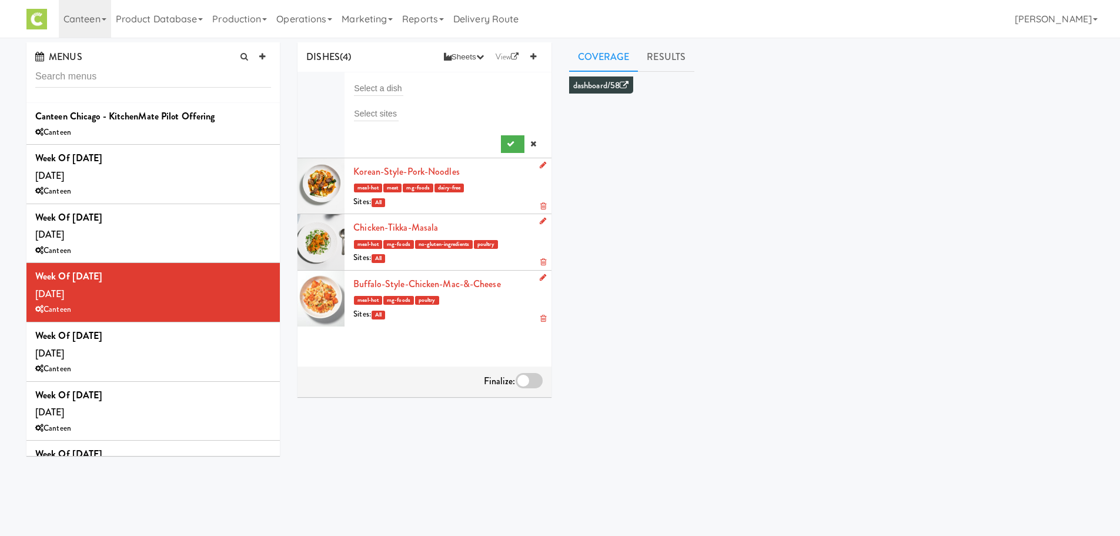
click at [426, 89] on div "Select a dish" at bounding box center [447, 88] width 189 height 16
type input "mor"
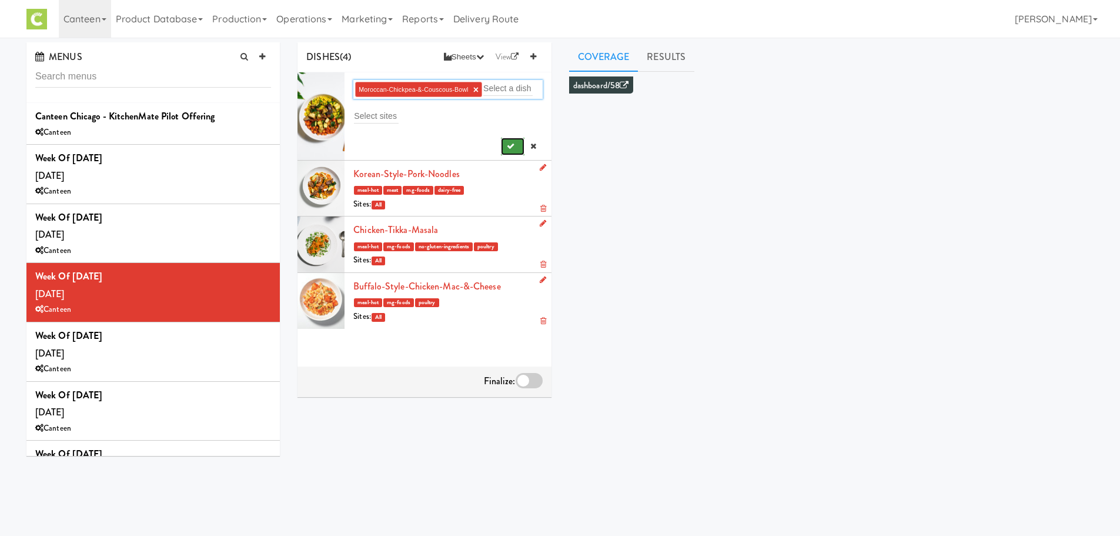
click at [501, 152] on button "submit" at bounding box center [513, 147] width 24 height 18
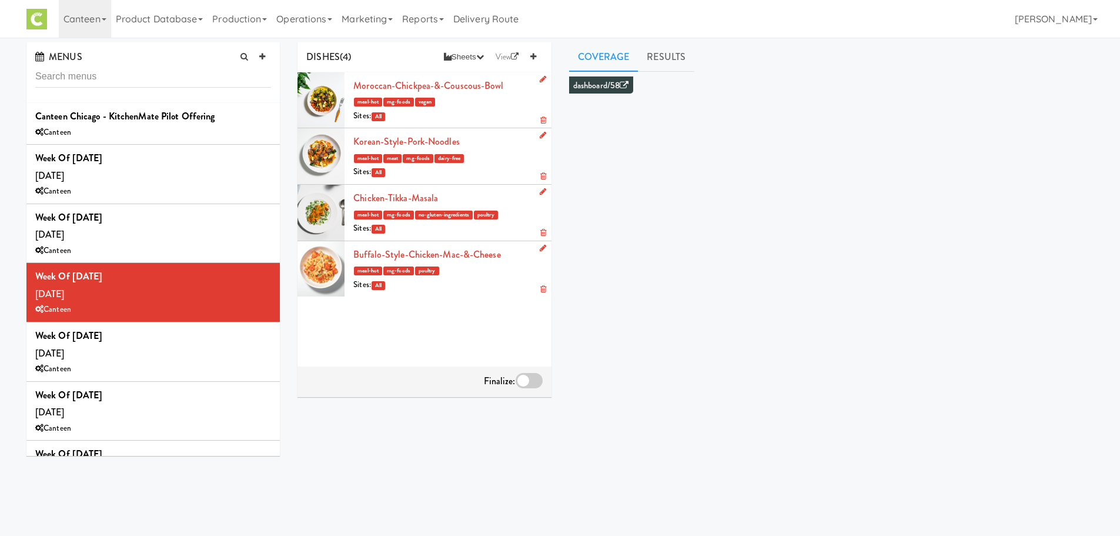
click at [521, 383] on div at bounding box center [529, 380] width 27 height 15
click at [0, 0] on input "checkbox" at bounding box center [0, 0] width 0 height 0
click at [545, 414] on div "DISHES (4) Sheets Order List (Default Manufacturer) Recipe Sheets Assembly Shee…" at bounding box center [696, 279] width 814 height 475
click at [175, 352] on div "Week of Sept 8th, 2025 Wednesday, Sep 10 Canteen" at bounding box center [153, 351] width 236 height 49
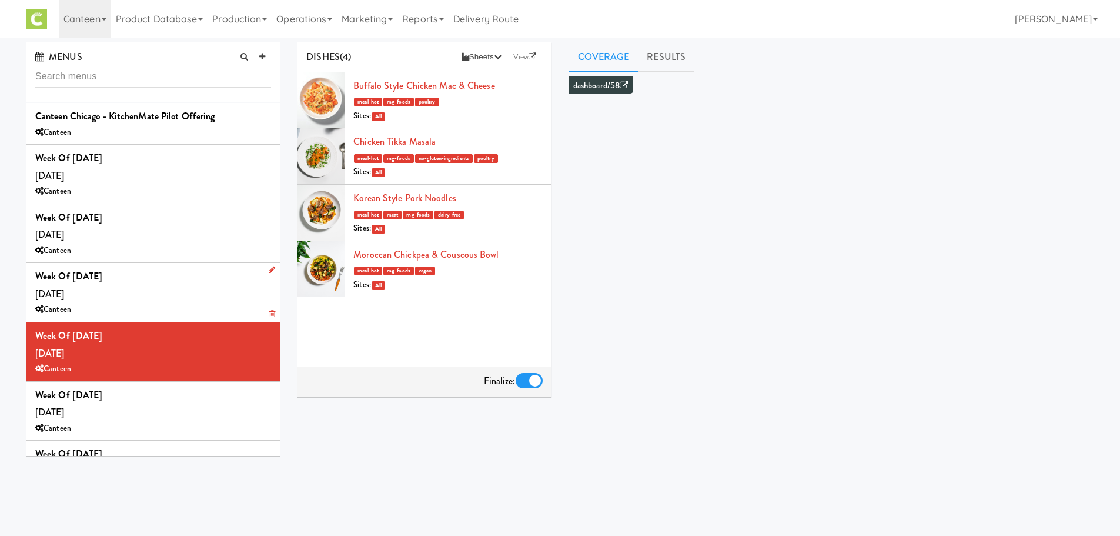
click at [169, 306] on div "Canteen" at bounding box center [153, 309] width 236 height 15
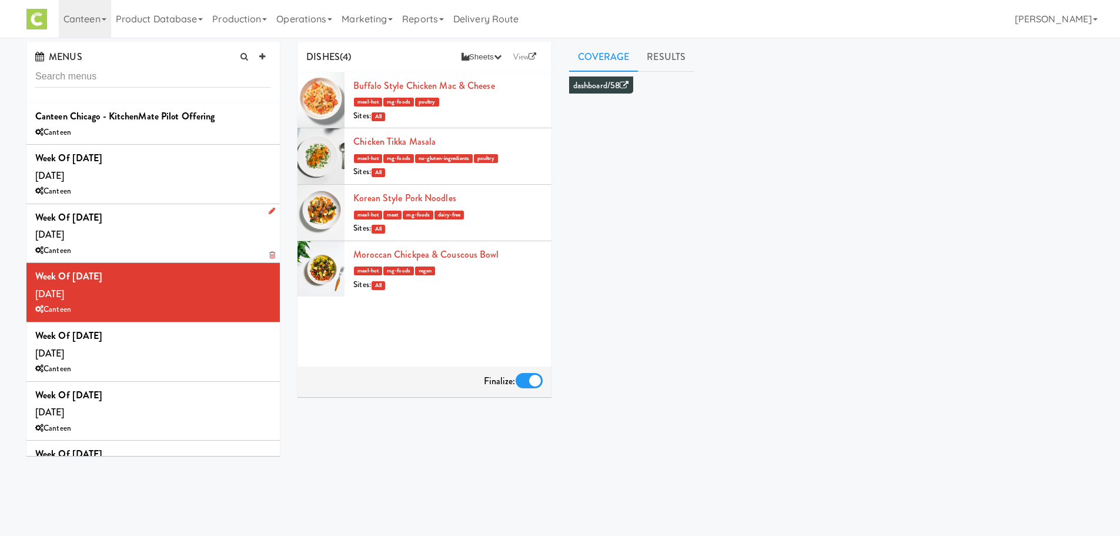
click at [160, 211] on div "Week of Sept 22, 2025 Wednesday, Sep 24 Canteen" at bounding box center [153, 233] width 236 height 49
